Goal: Ask a question

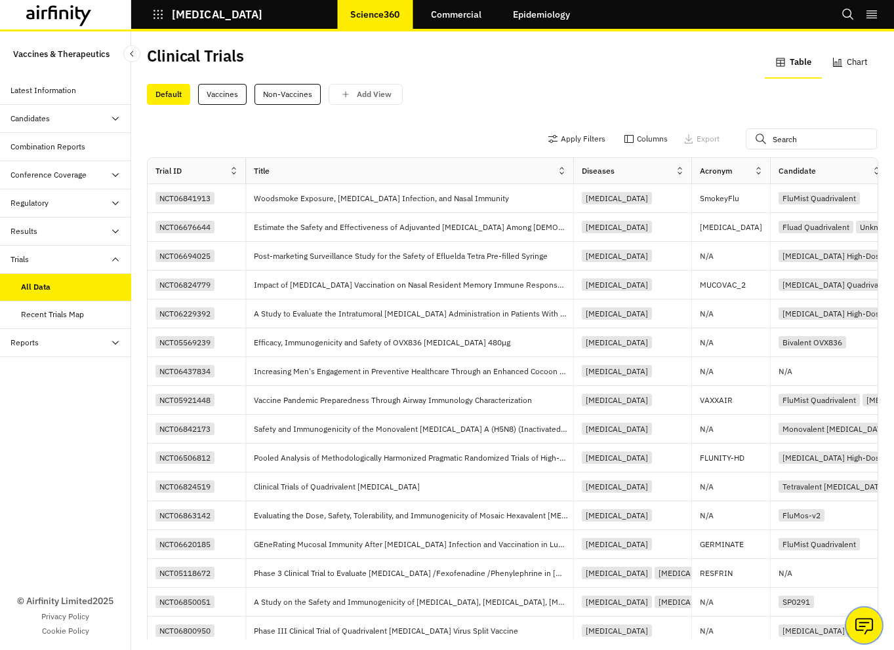
click at [874, 626] on button "Ask our analysts" at bounding box center [864, 626] width 36 height 36
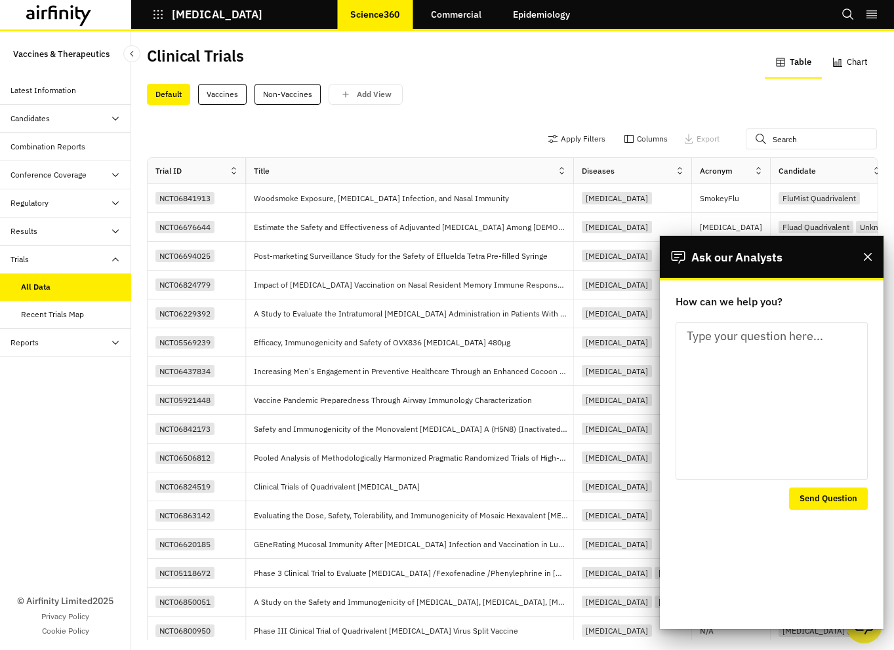
click at [765, 376] on textarea "How can we help you?" at bounding box center [771, 401] width 192 height 157
type textarea "test"
click at [822, 488] on button "Send Question" at bounding box center [828, 499] width 79 height 22
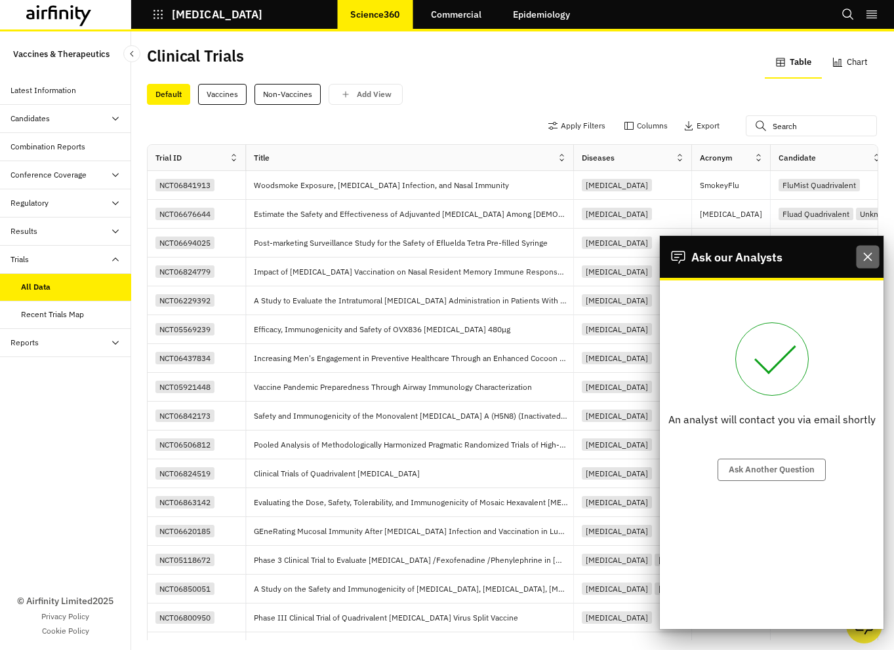
click at [864, 257] on icon "Close" at bounding box center [867, 256] width 9 height 9
